Goal: Transaction & Acquisition: Subscribe to service/newsletter

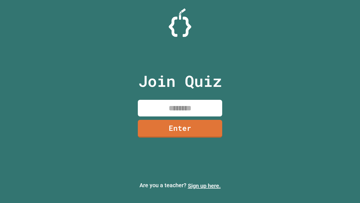
click at [204, 185] on link "Sign up here." at bounding box center [204, 185] width 33 height 7
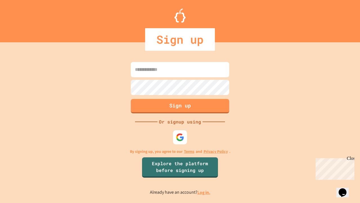
click at [204, 192] on link "Log in." at bounding box center [204, 192] width 13 height 6
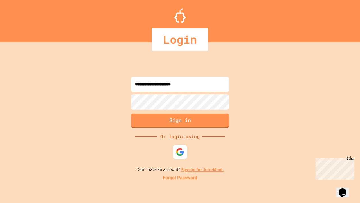
type input "**********"
